Goal: Find specific page/section: Find specific page/section

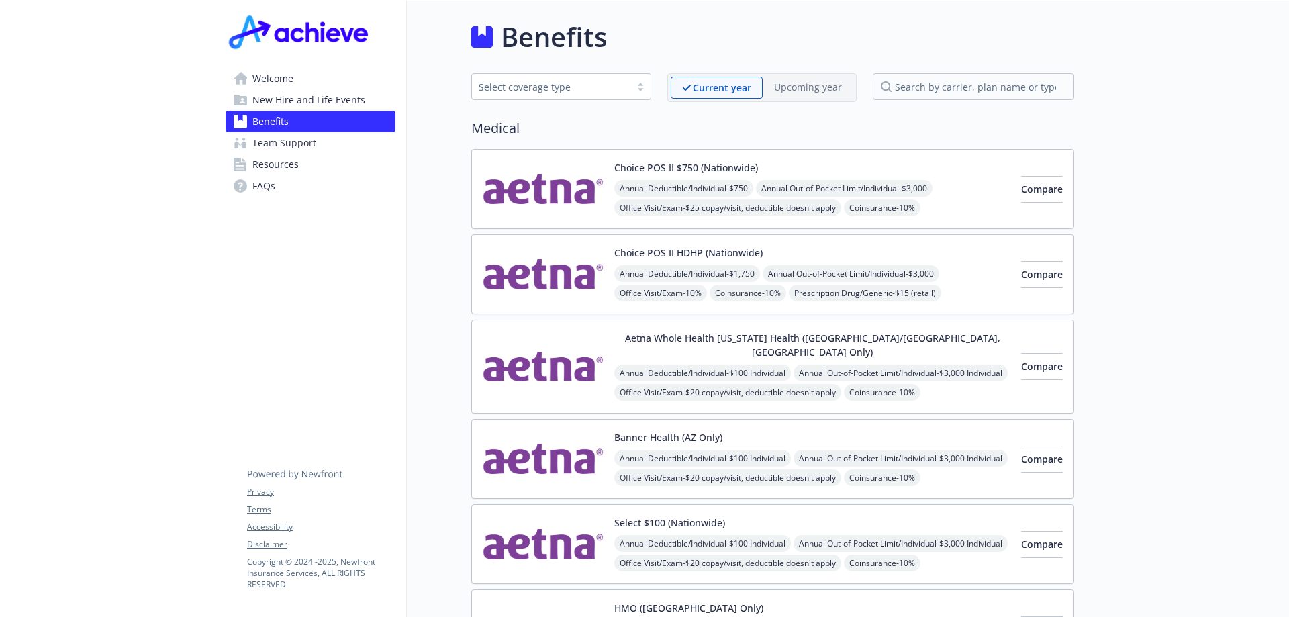
click at [266, 83] on span "Welcome" at bounding box center [272, 78] width 41 height 21
